Goal: Transaction & Acquisition: Purchase product/service

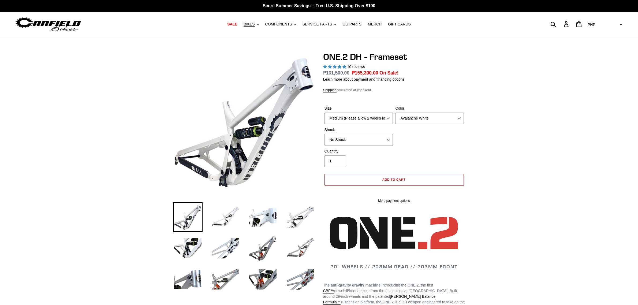
select select "highest-rating"
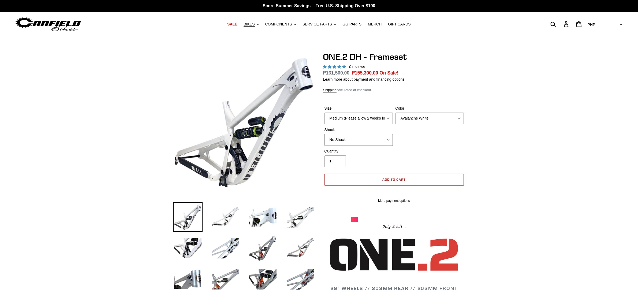
click at [367, 143] on select "No Shock Fox DHX2 Coil RockShox Vivid Coil EXT Storia LOK V3 (Custom Order)" at bounding box center [358, 140] width 68 height 12
select select "RockShox Vivid Coil"
click at [324, 134] on select "No Shock Fox DHX2 Coil RockShox Vivid Coil EXT Storia LOK V3 (Custom Order)" at bounding box center [358, 140] width 68 height 12
click at [254, 26] on span "BIKES" at bounding box center [248, 24] width 11 height 5
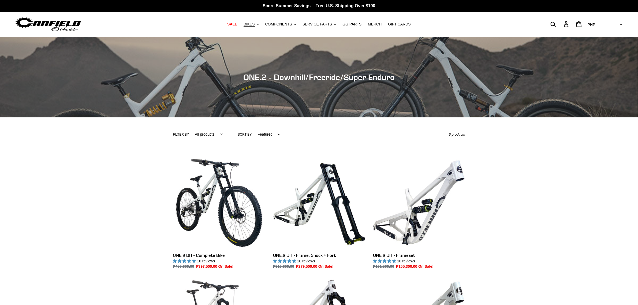
click at [260, 25] on button "BIKES .cls-1{fill:#231f20}" at bounding box center [251, 24] width 20 height 7
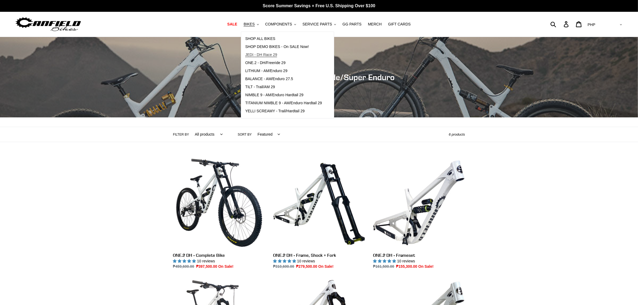
click at [267, 55] on span "JEDI - DH Race 29" at bounding box center [261, 54] width 32 height 5
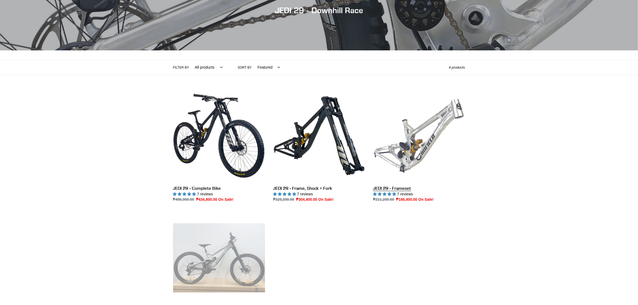
click at [398, 187] on link "JEDI 29 - Frameset" at bounding box center [419, 146] width 92 height 113
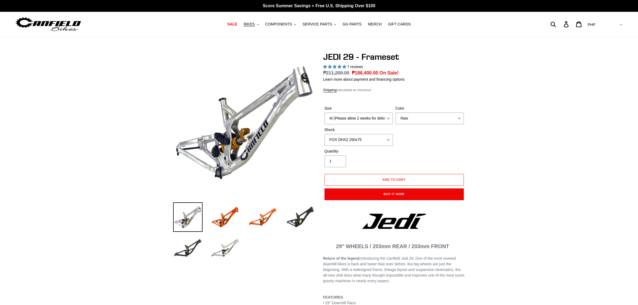
select select "highest-rating"
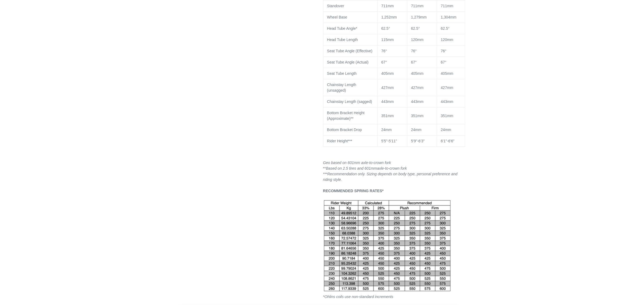
scroll to position [603, 0]
